Goal: Information Seeking & Learning: Learn about a topic

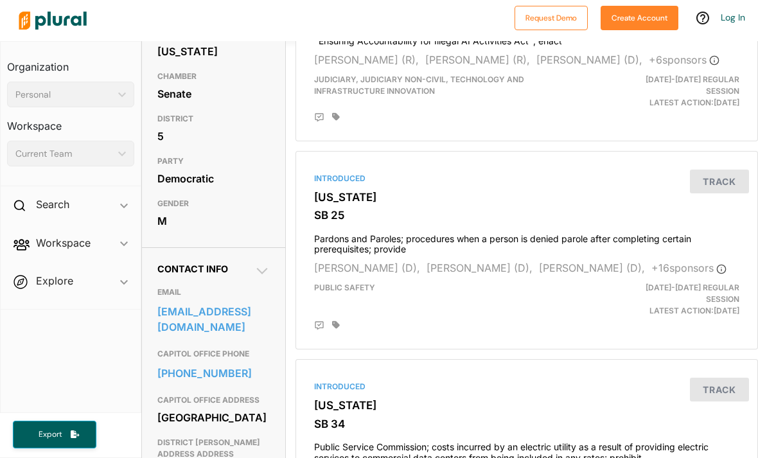
scroll to position [195, 0]
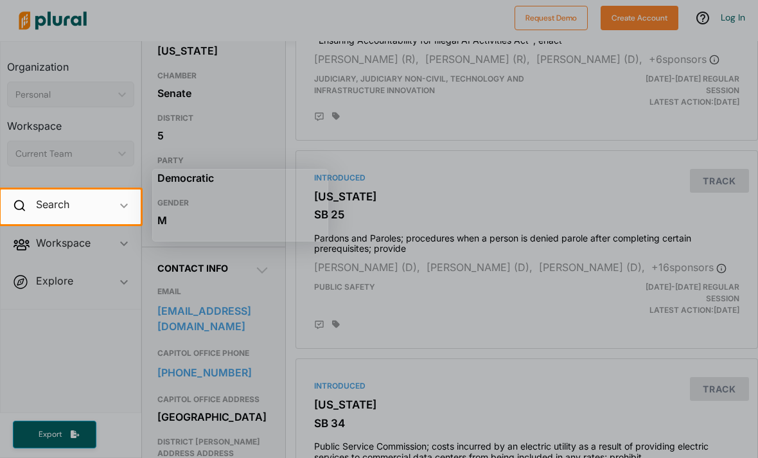
click at [320, 167] on div at bounding box center [379, 94] width 758 height 189
click at [424, 306] on div at bounding box center [379, 361] width 758 height 275
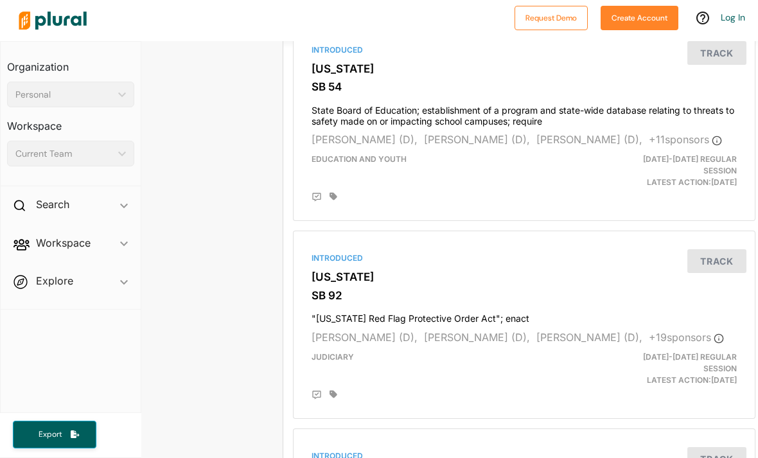
scroll to position [1748, 3]
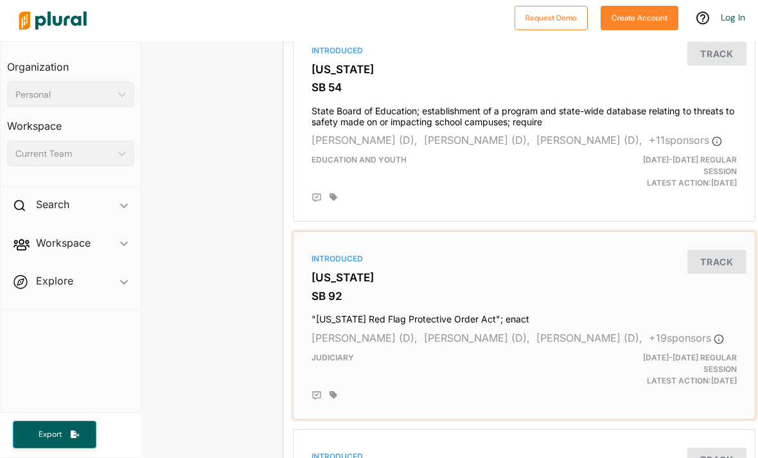
click at [697, 352] on div "[DATE]-[DATE] Regular Session Latest Action: [DATE]" at bounding box center [672, 369] width 148 height 35
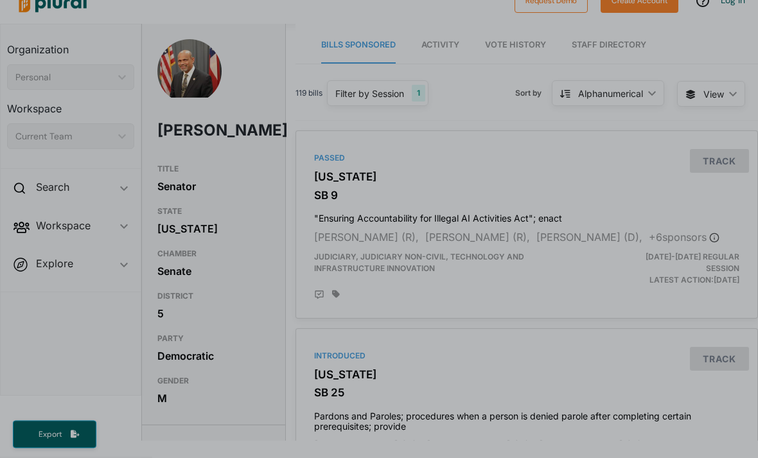
scroll to position [41, 0]
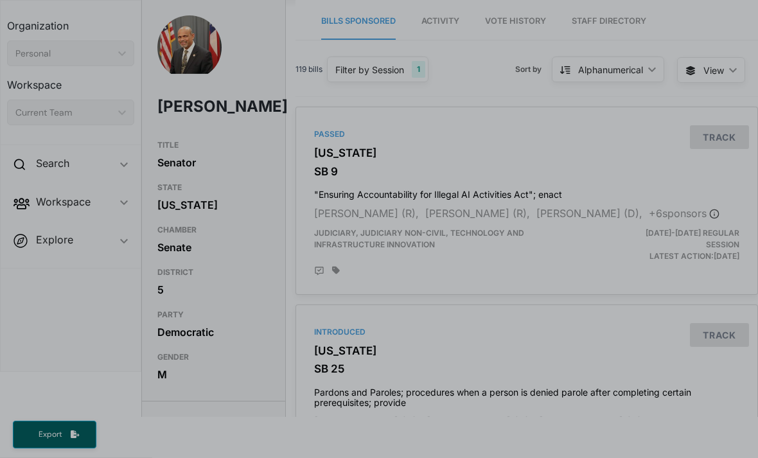
click at [492, 374] on div at bounding box center [379, 303] width 758 height 309
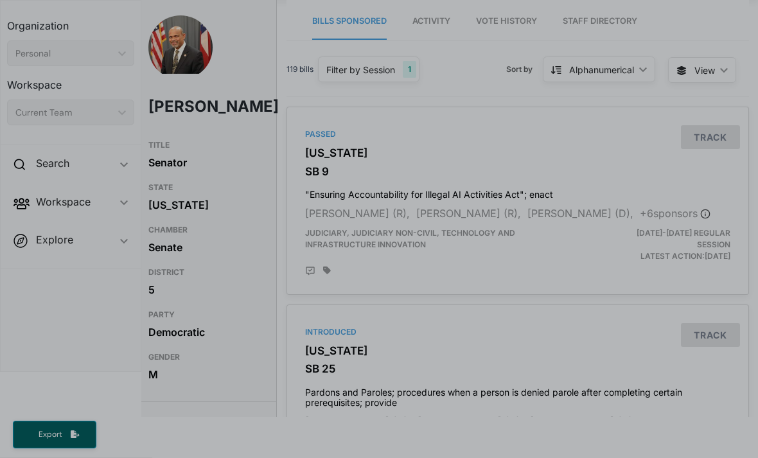
scroll to position [0, 10]
click at [329, 322] on div at bounding box center [379, 303] width 758 height 309
click at [344, 354] on div at bounding box center [379, 303] width 758 height 309
click at [334, 339] on div at bounding box center [379, 303] width 758 height 309
click at [623, 382] on div at bounding box center [379, 303] width 758 height 309
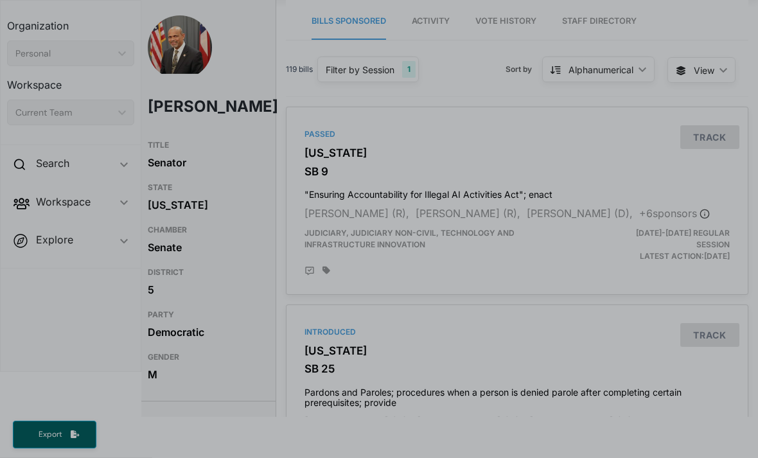
click at [620, 388] on div at bounding box center [379, 303] width 758 height 309
click at [335, 341] on div at bounding box center [379, 303] width 758 height 309
click at [362, 329] on div at bounding box center [379, 303] width 758 height 309
click at [396, 369] on div at bounding box center [379, 303] width 758 height 309
click at [344, 328] on div at bounding box center [379, 303] width 758 height 309
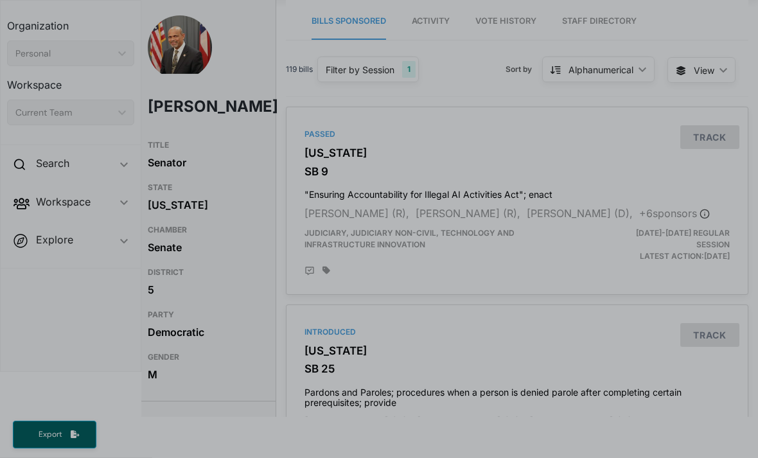
click at [715, 326] on div at bounding box center [379, 303] width 758 height 309
click at [494, 377] on div at bounding box center [379, 303] width 758 height 309
click at [331, 331] on div at bounding box center [379, 303] width 758 height 309
click at [693, 425] on div at bounding box center [379, 303] width 758 height 309
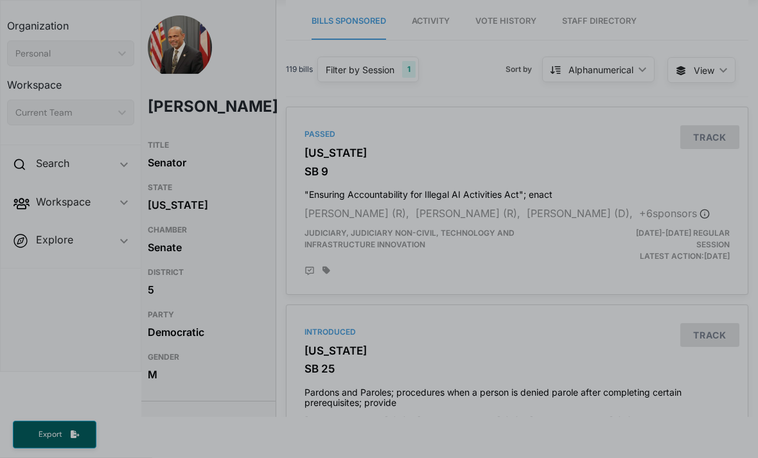
click at [597, 382] on div at bounding box center [379, 303] width 758 height 309
click at [349, 330] on div at bounding box center [379, 303] width 758 height 309
click at [713, 312] on div at bounding box center [379, 303] width 758 height 309
click at [712, 332] on div at bounding box center [379, 303] width 758 height 309
click at [523, 387] on div at bounding box center [379, 303] width 758 height 309
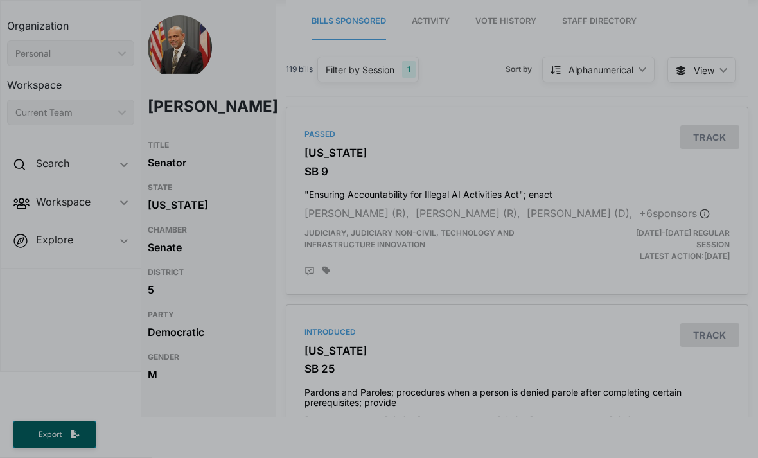
click at [483, 393] on div at bounding box center [379, 303] width 758 height 309
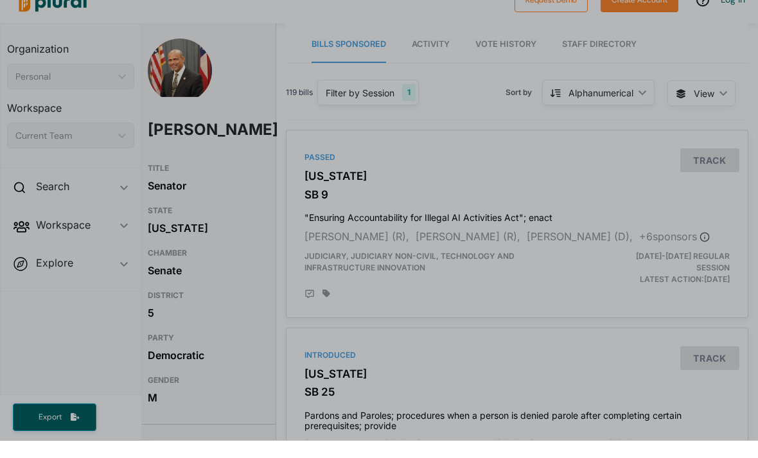
scroll to position [0, 0]
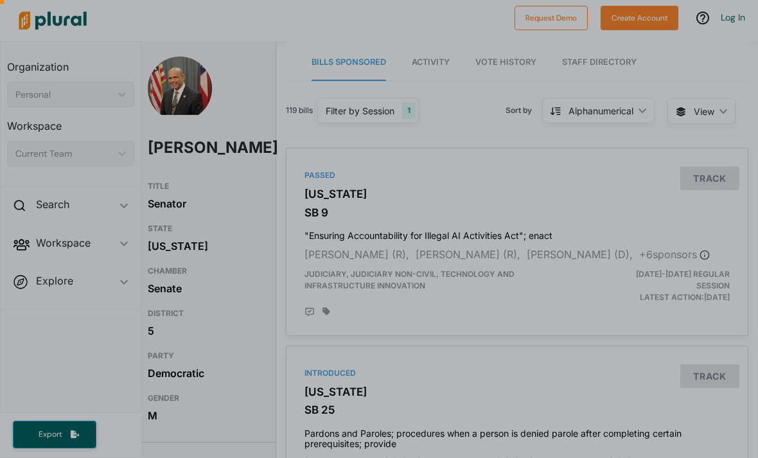
click at [343, 370] on div at bounding box center [379, 344] width 758 height 309
click at [342, 370] on div at bounding box center [379, 344] width 758 height 309
click at [350, 391] on div at bounding box center [379, 344] width 758 height 309
click at [349, 391] on div at bounding box center [379, 344] width 758 height 309
click at [349, 376] on div at bounding box center [379, 344] width 758 height 309
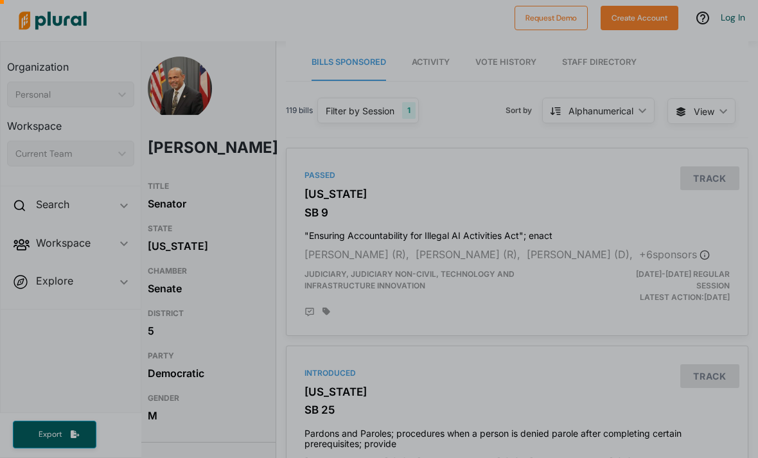
click at [424, 430] on div at bounding box center [379, 344] width 758 height 309
click at [426, 412] on div at bounding box center [379, 344] width 758 height 309
click at [398, 407] on div at bounding box center [379, 344] width 758 height 309
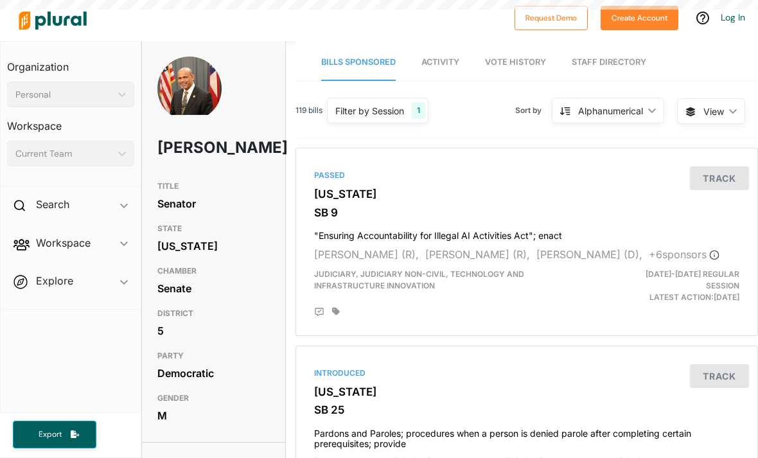
scroll to position [41, 0]
click at [459, 57] on span "Activity" at bounding box center [440, 62] width 38 height 10
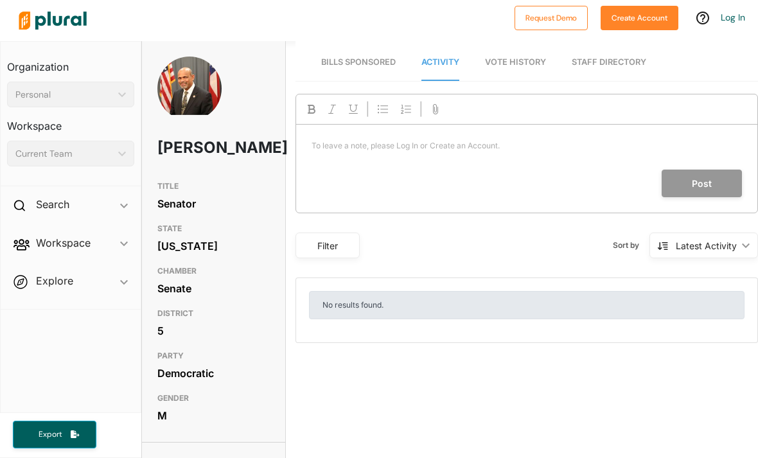
click at [545, 57] on span "Vote History" at bounding box center [515, 62] width 61 height 10
